Goal: Transaction & Acquisition: Book appointment/travel/reservation

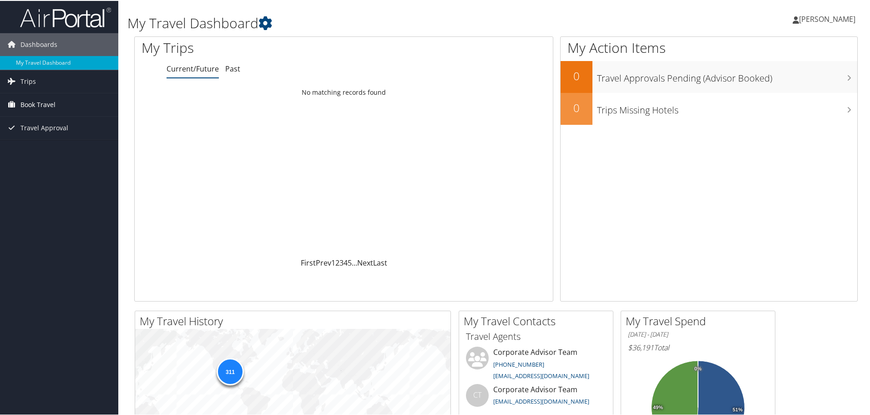
click at [41, 105] on span "Book Travel" at bounding box center [37, 103] width 35 height 23
click at [49, 149] on link "Book/Manage Online Trips" at bounding box center [59, 149] width 118 height 14
